Goal: Navigation & Orientation: Find specific page/section

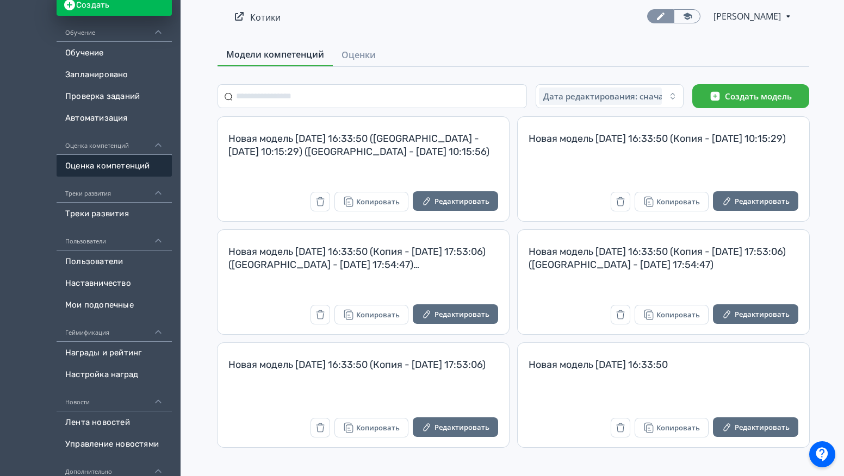
scroll to position [109, 0]
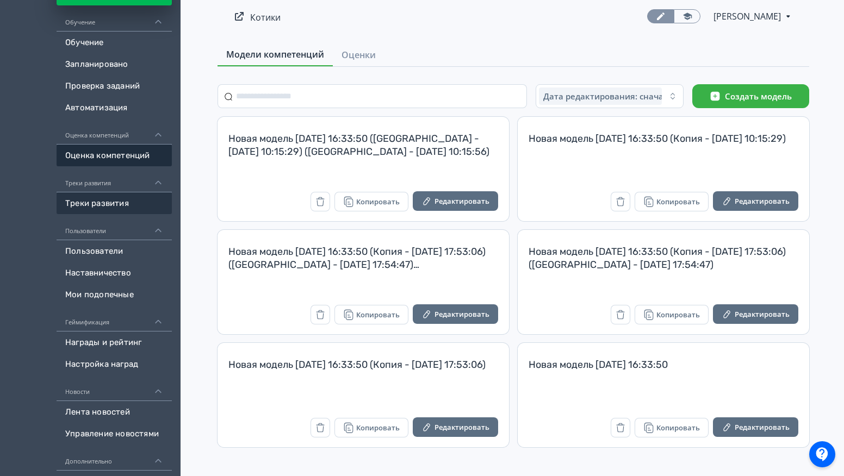
click at [107, 206] on link "Треки развития" at bounding box center [114, 203] width 115 height 22
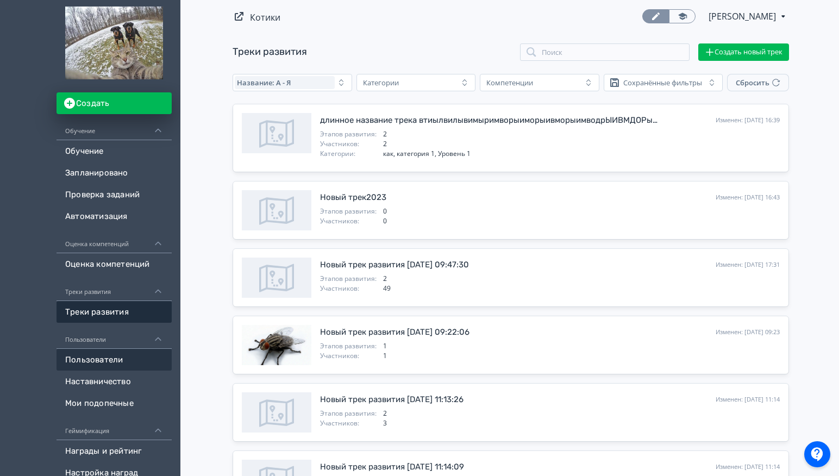
click at [103, 364] on link "Пользователи" at bounding box center [114, 360] width 115 height 22
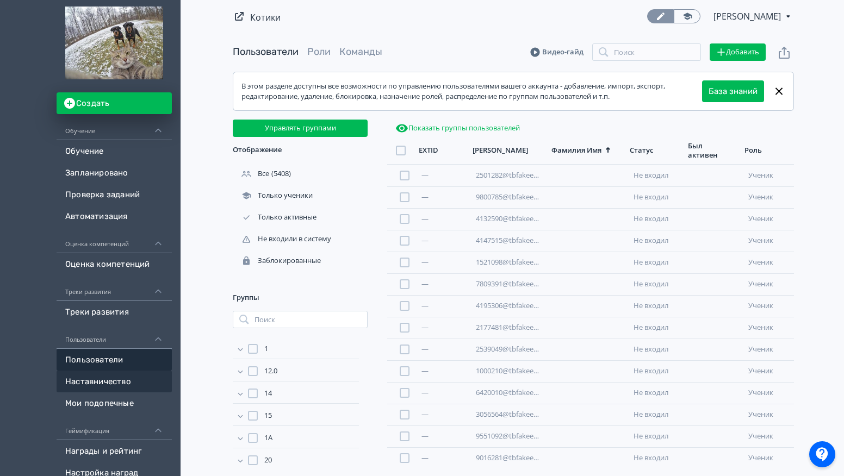
click at [118, 381] on link "Наставничество" at bounding box center [114, 382] width 115 height 22
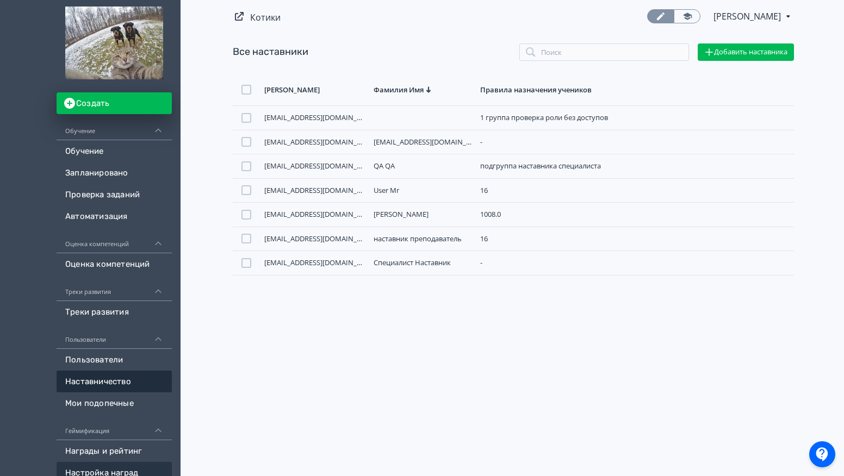
scroll to position [109, 0]
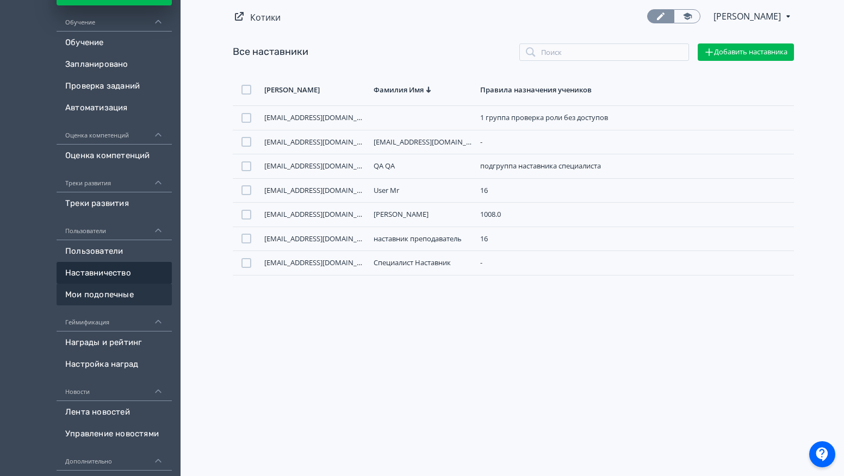
click at [115, 301] on link "Мои подопечные" at bounding box center [114, 295] width 115 height 22
